Goal: Check status: Check status

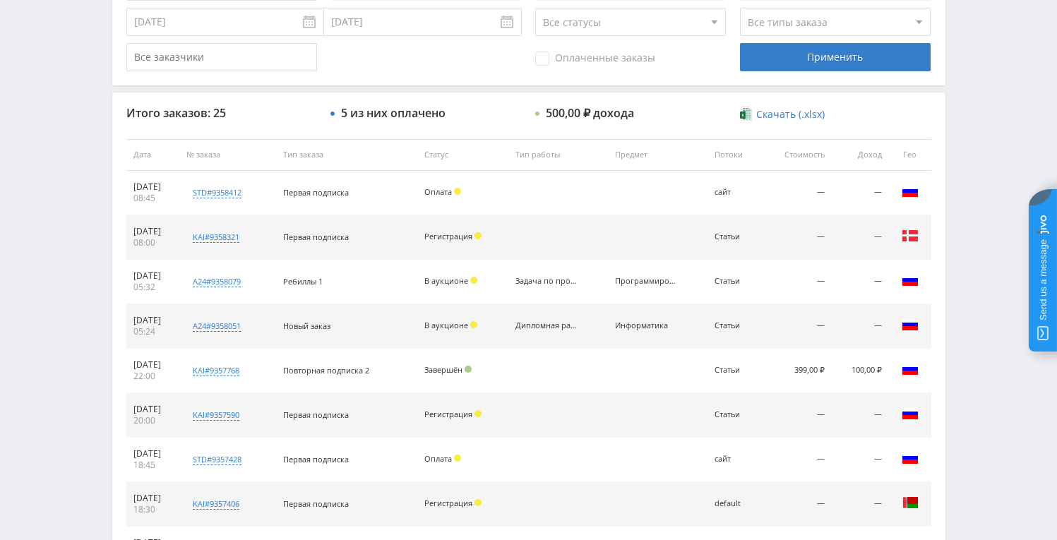
scroll to position [460, 0]
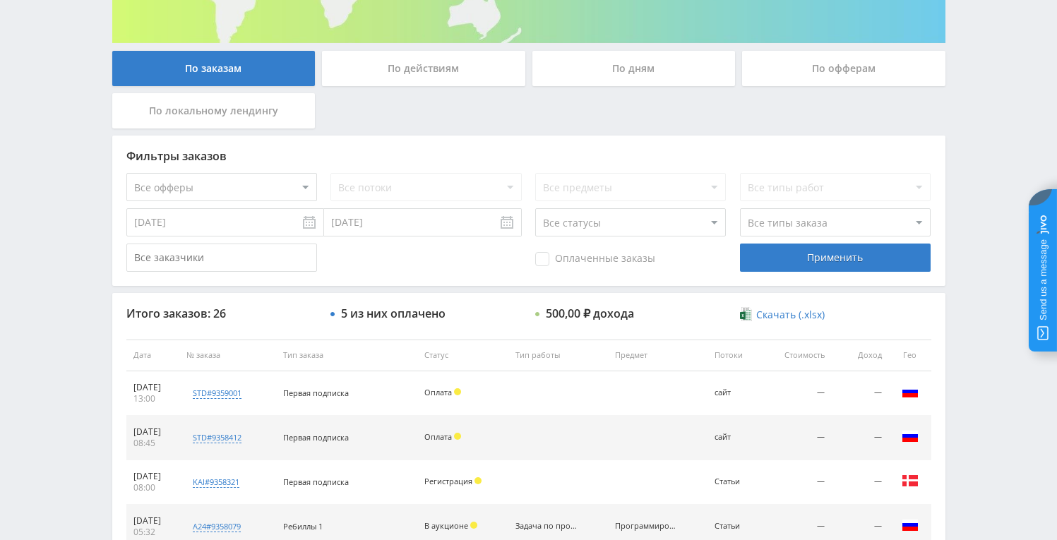
scroll to position [390, 0]
